Goal: Find specific page/section: Find specific page/section

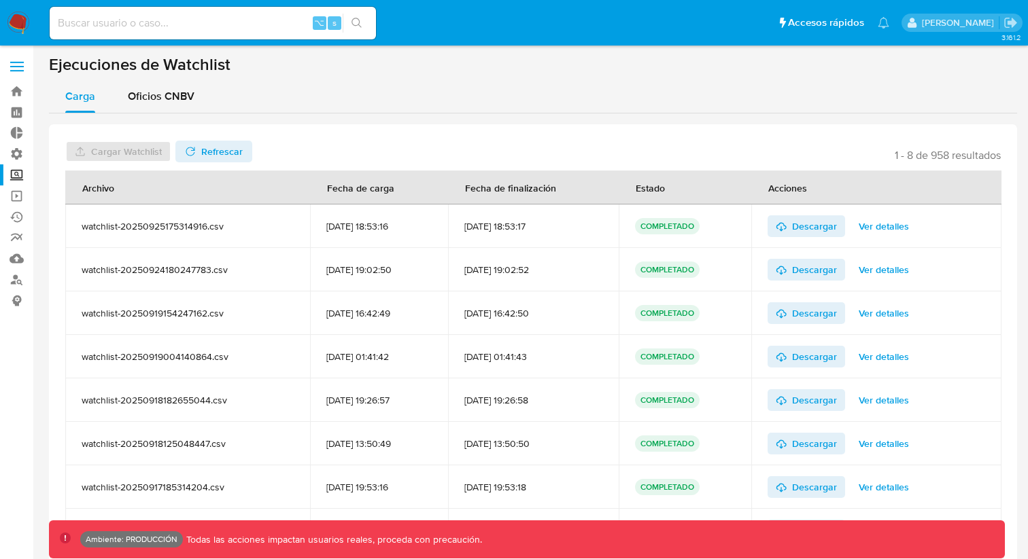
click at [15, 180] on label "Screening" at bounding box center [81, 175] width 162 height 21
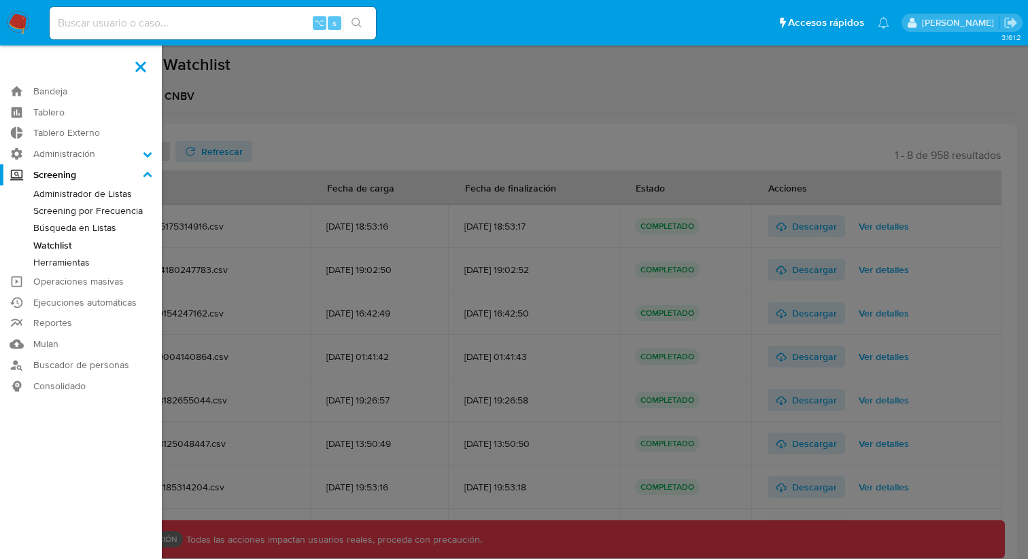
click at [0, 0] on input "Screening" at bounding box center [0, 0] width 0 height 0
click at [48, 244] on link "Watchlist" at bounding box center [81, 245] width 162 height 17
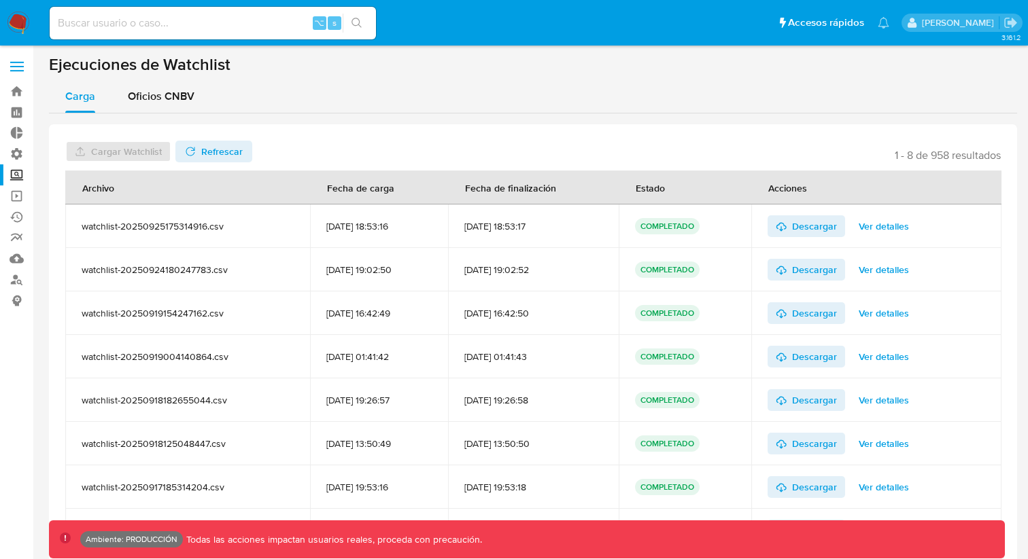
click at [15, 176] on label "Screening" at bounding box center [81, 175] width 162 height 21
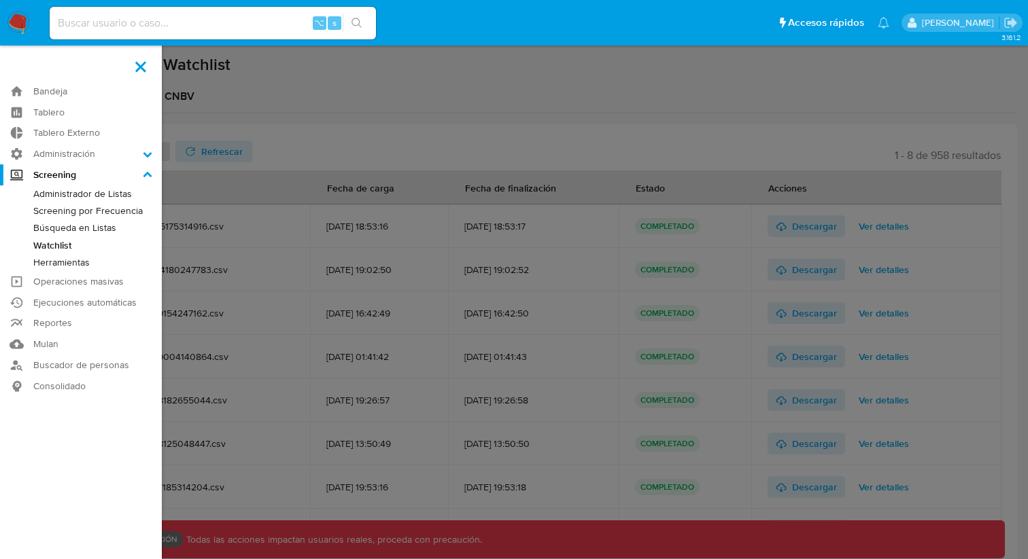
click at [0, 0] on input "Screening" at bounding box center [0, 0] width 0 height 0
click at [67, 228] on link "Búsqueda en Listas" at bounding box center [81, 228] width 162 height 17
